Goal: Information Seeking & Learning: Learn about a topic

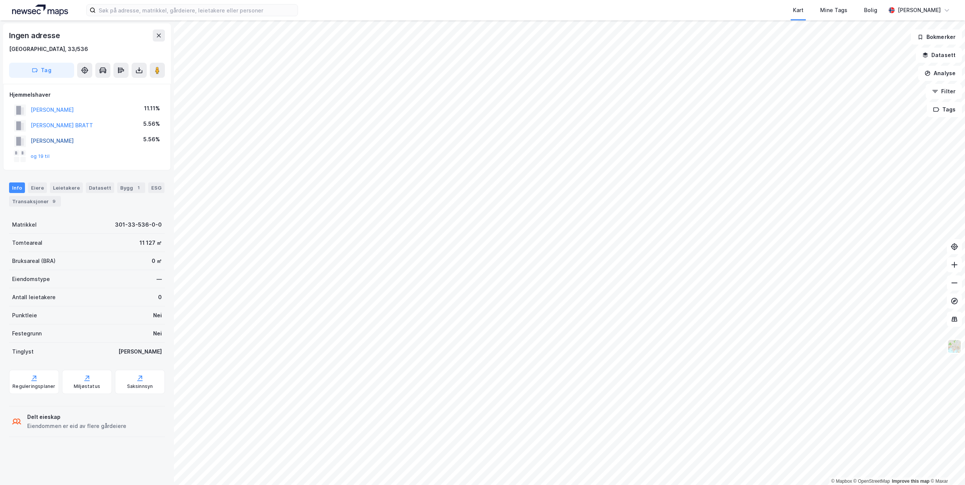
click at [0, 0] on button "[PERSON_NAME]" at bounding box center [0, 0] width 0 height 0
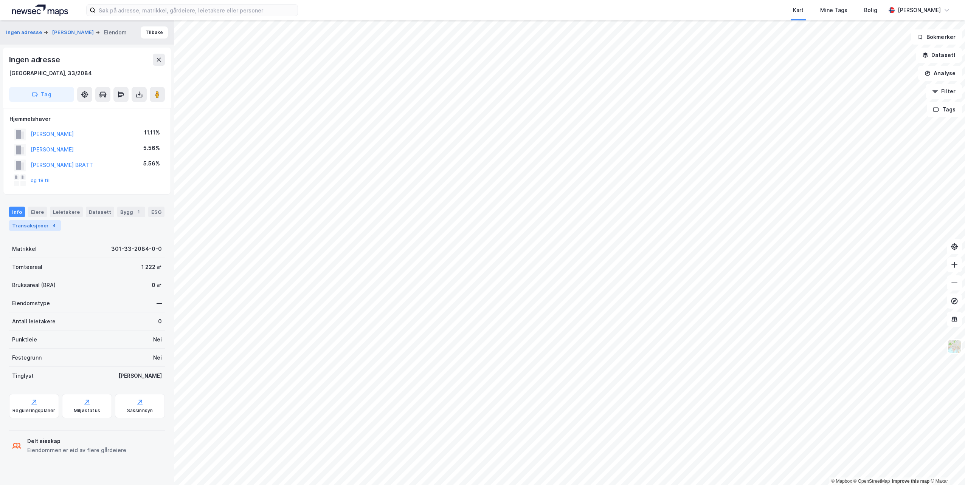
click at [42, 226] on div "Transaksjoner 4" at bounding box center [35, 225] width 52 height 11
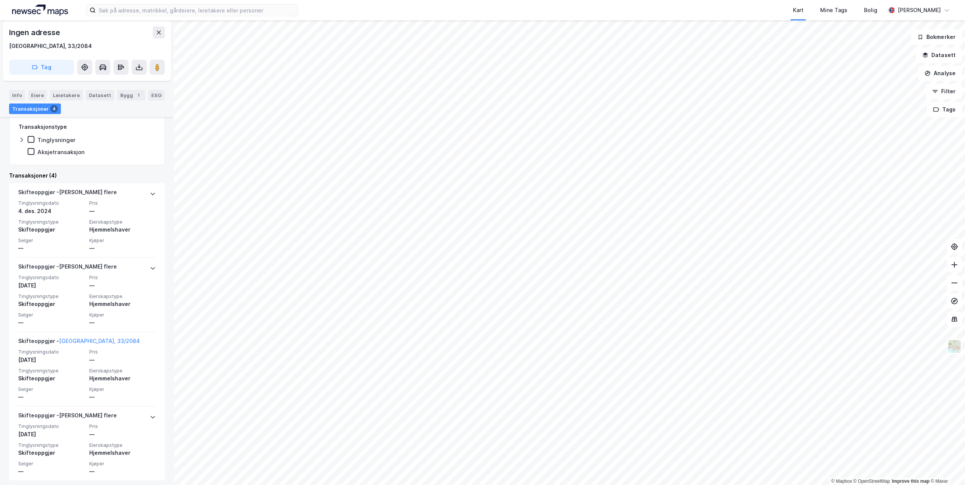
scroll to position [194, 0]
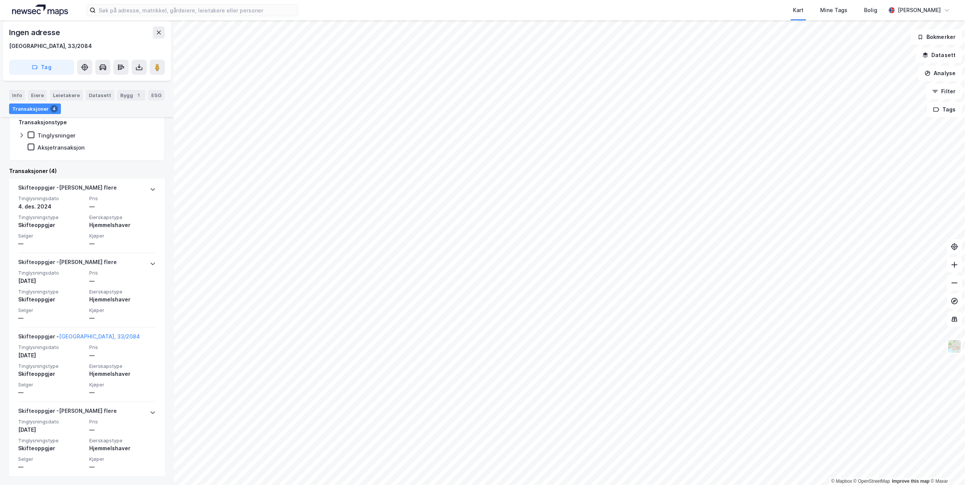
click at [373, 0] on html "Kart Mine Tags [PERSON_NAME] © Mapbox © OpenStreetMap Improve this map © Maxar …" at bounding box center [482, 242] width 965 height 485
